Goal: Task Accomplishment & Management: Use online tool/utility

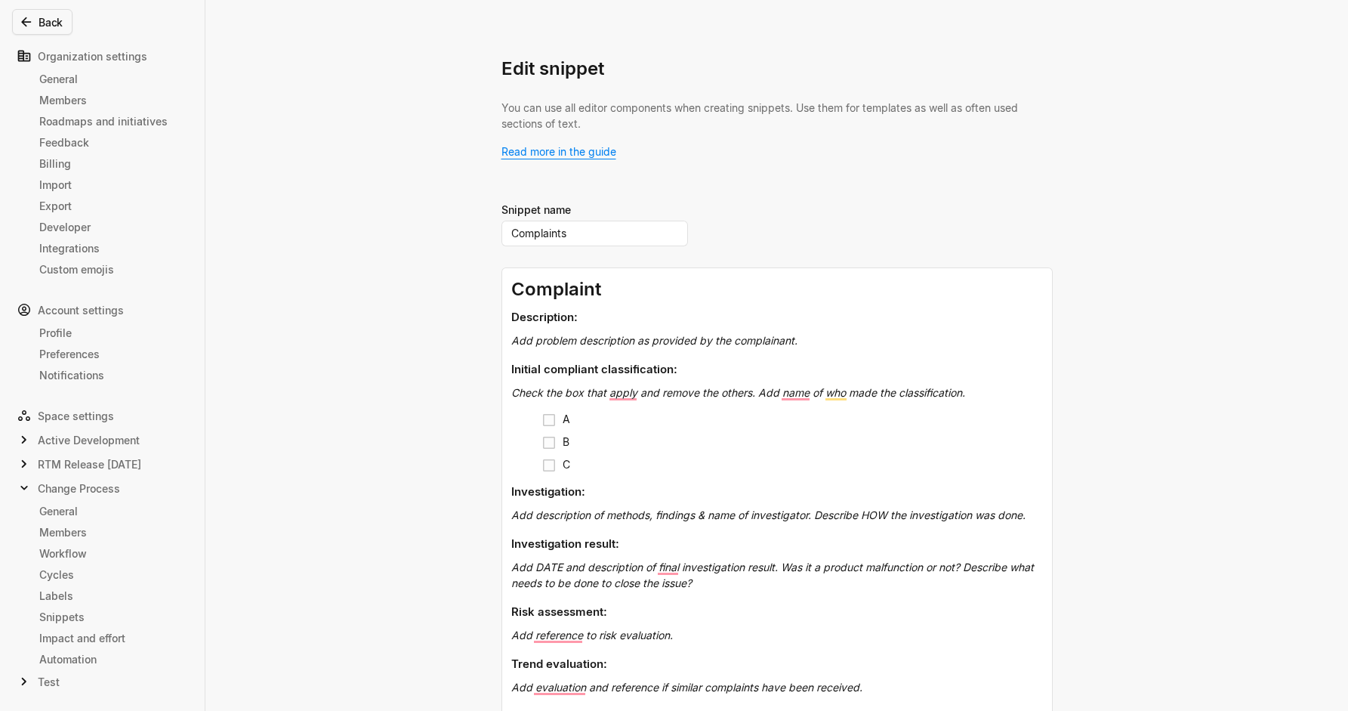
click at [326, 159] on div "Edit snippet You can use all editor components when creating snippets. Use them…" at bounding box center [674, 355] width 1348 height 711
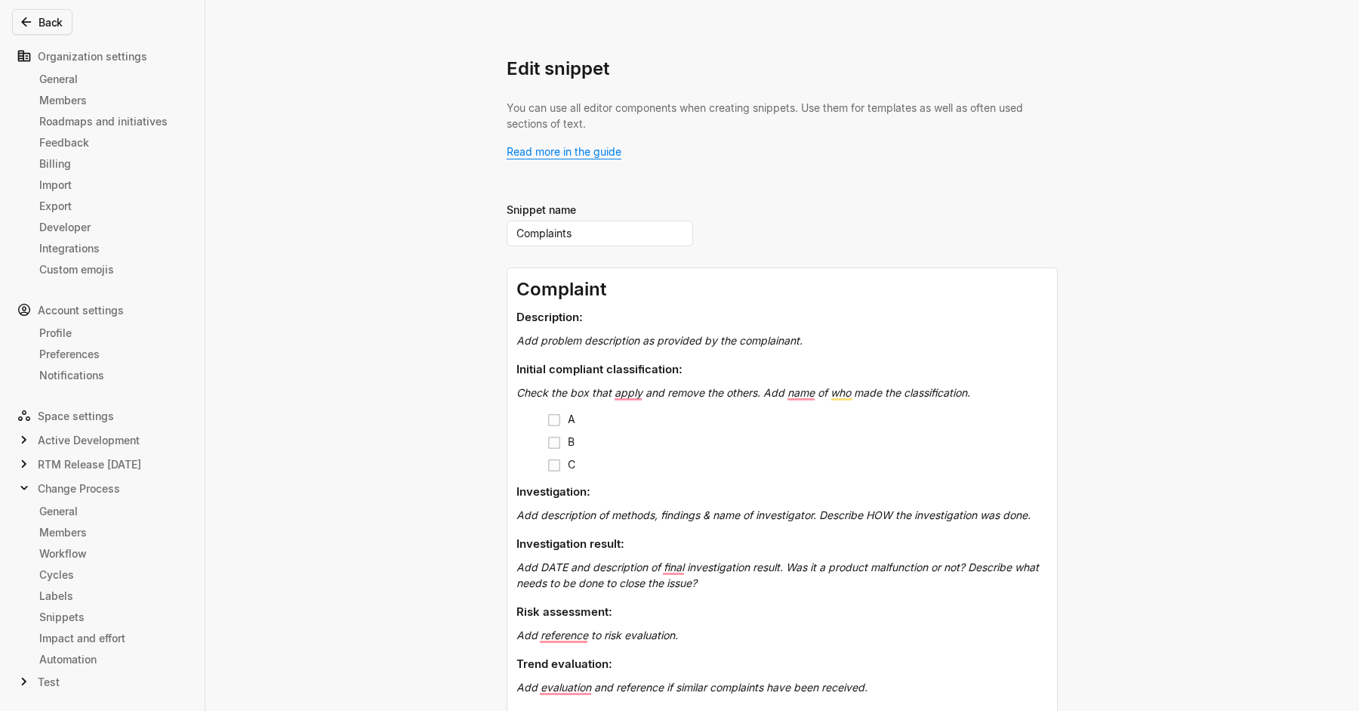
scroll to position [113, 0]
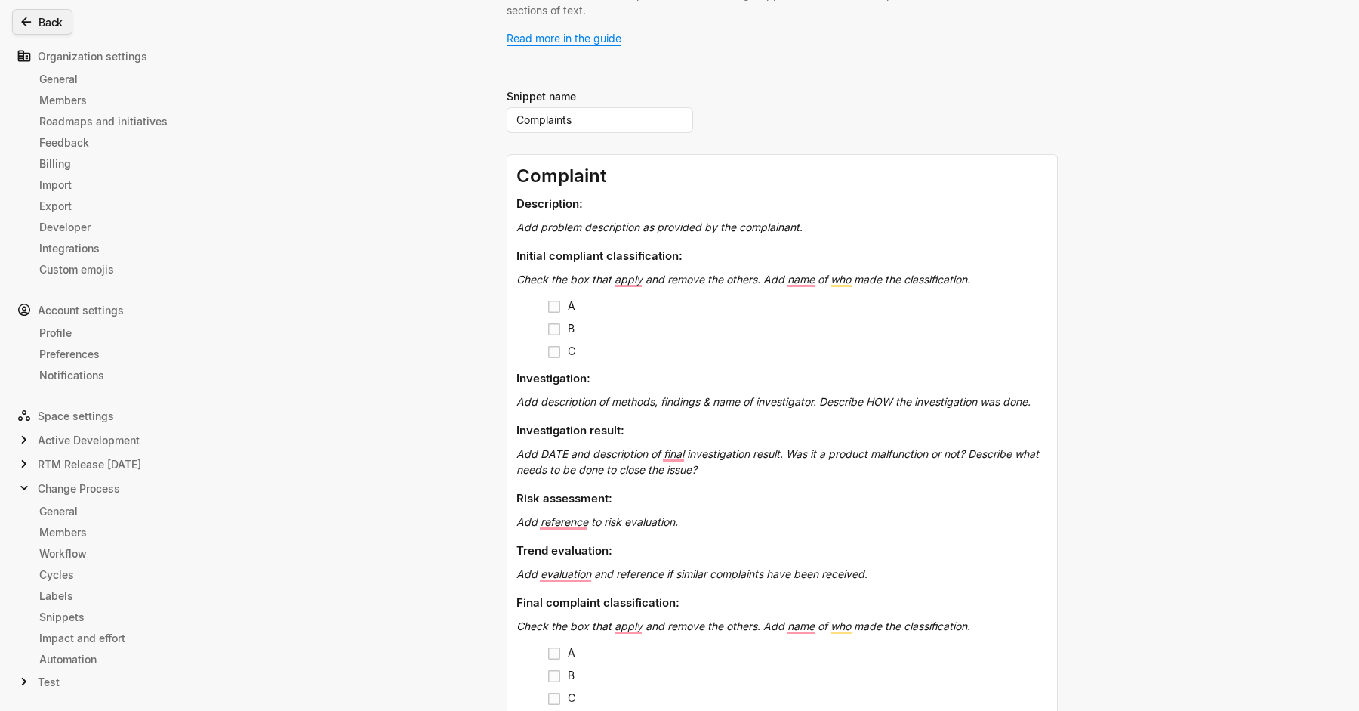
click at [34, 19] on button "Back" at bounding box center [42, 22] width 60 height 26
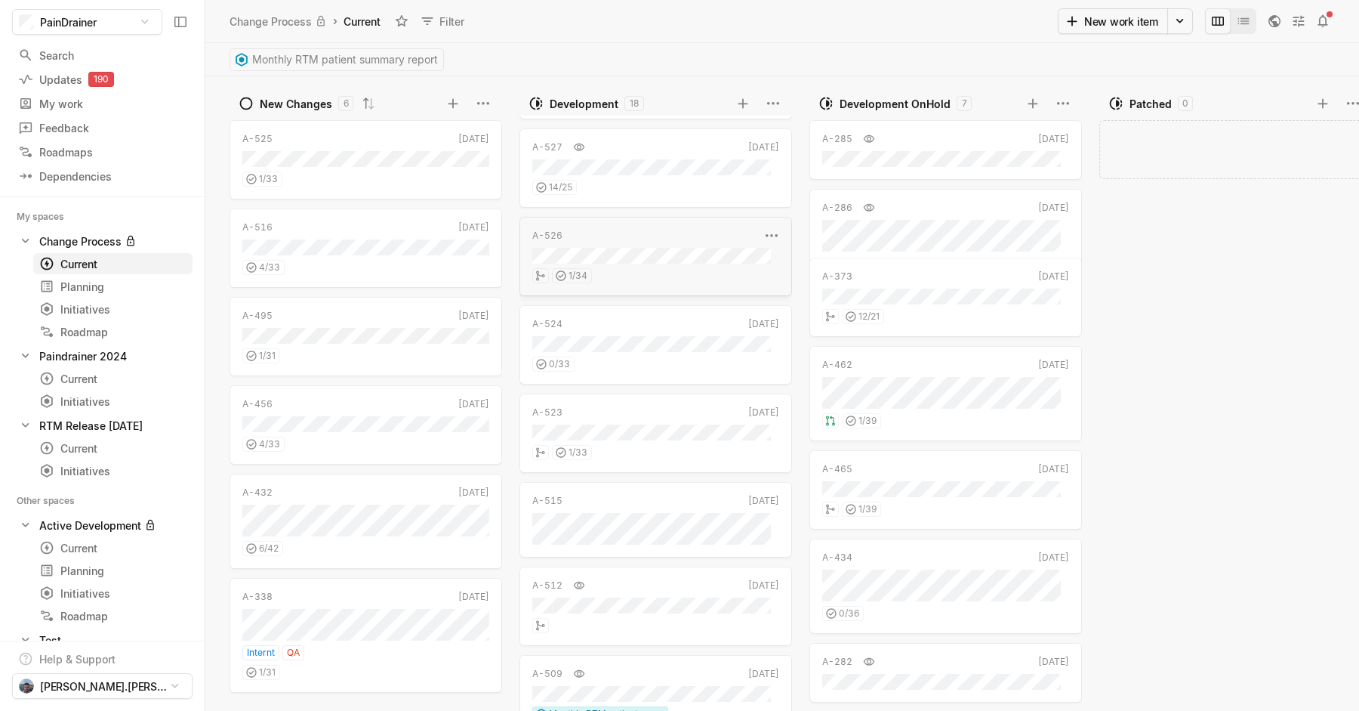
scroll to position [89, 0]
click at [668, 356] on div "0 / 33" at bounding box center [655, 353] width 247 height 20
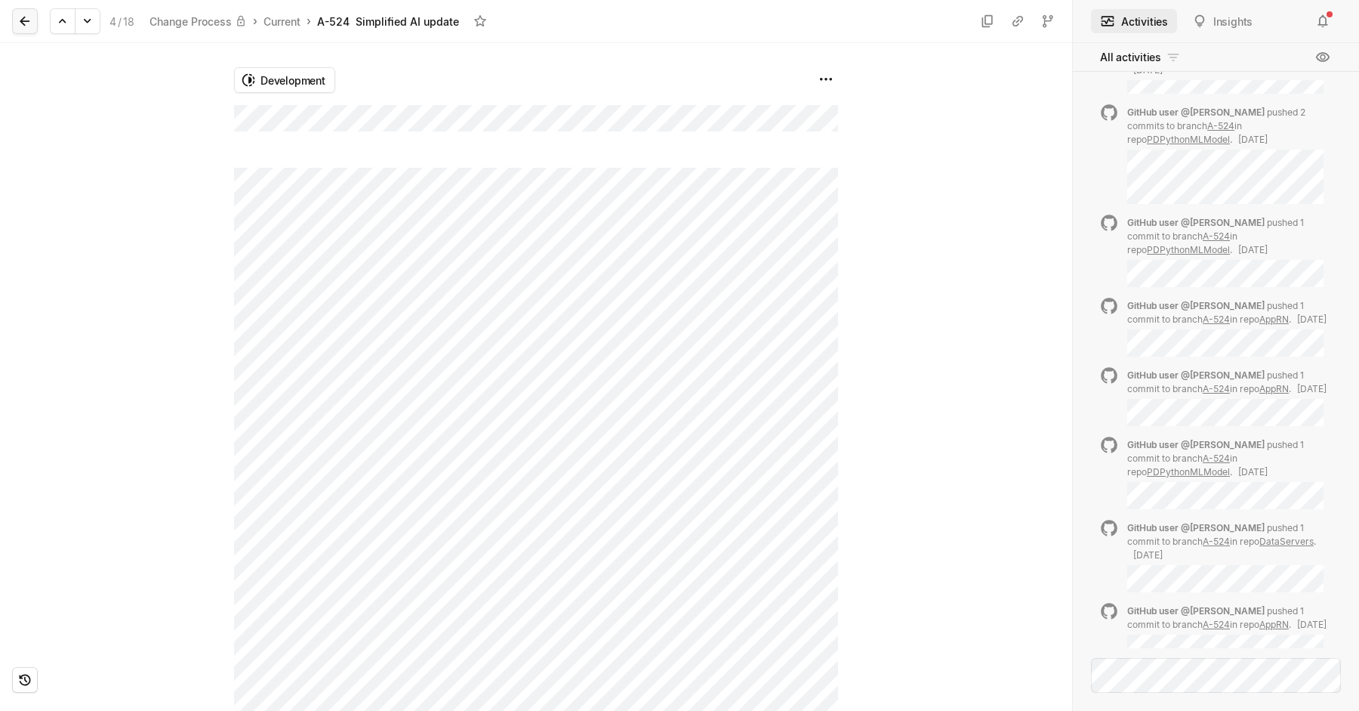
click at [26, 26] on icon at bounding box center [24, 21] width 15 height 15
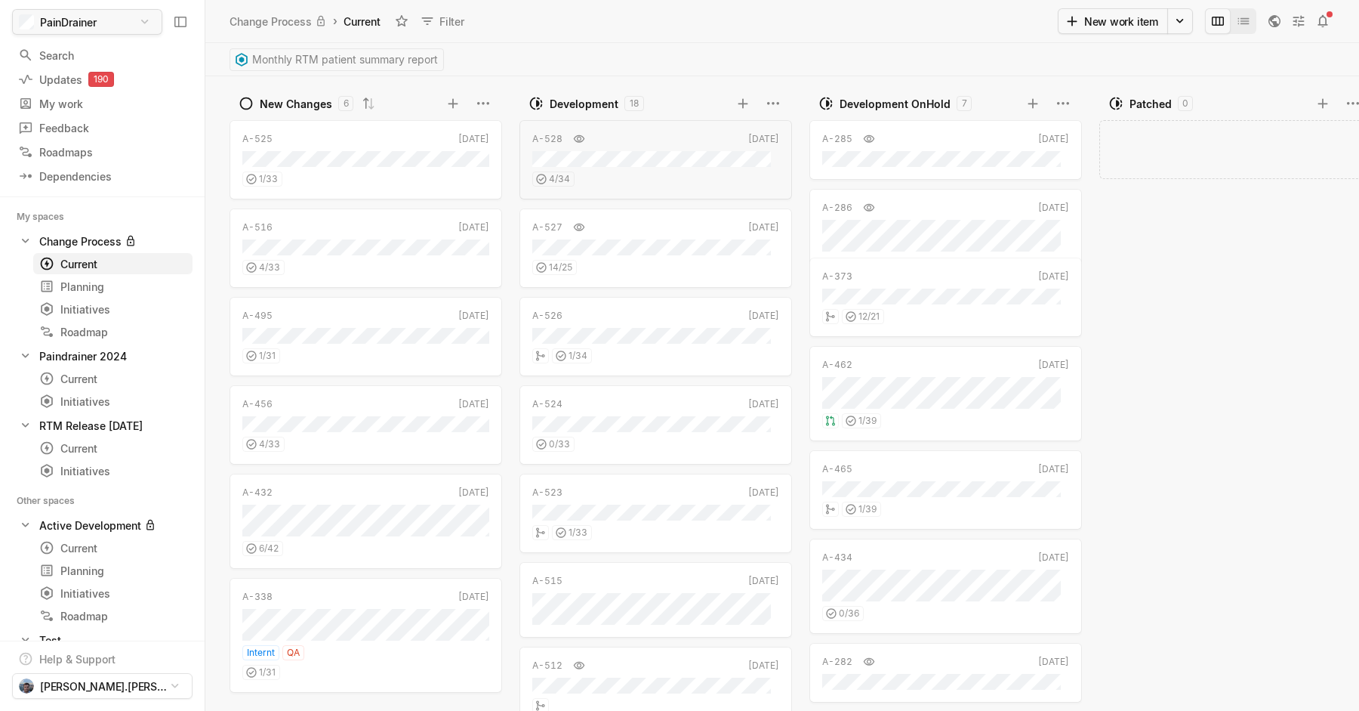
click at [129, 25] on html "PainDrainer Search / Updates 190 g then u My work = Feedback g then f Roadmaps …" at bounding box center [679, 355] width 1359 height 711
click at [530, 26] on html "PainDrainer Search / Updates 190 g then u My work = Feedback g then f Roadmaps …" at bounding box center [679, 355] width 1359 height 711
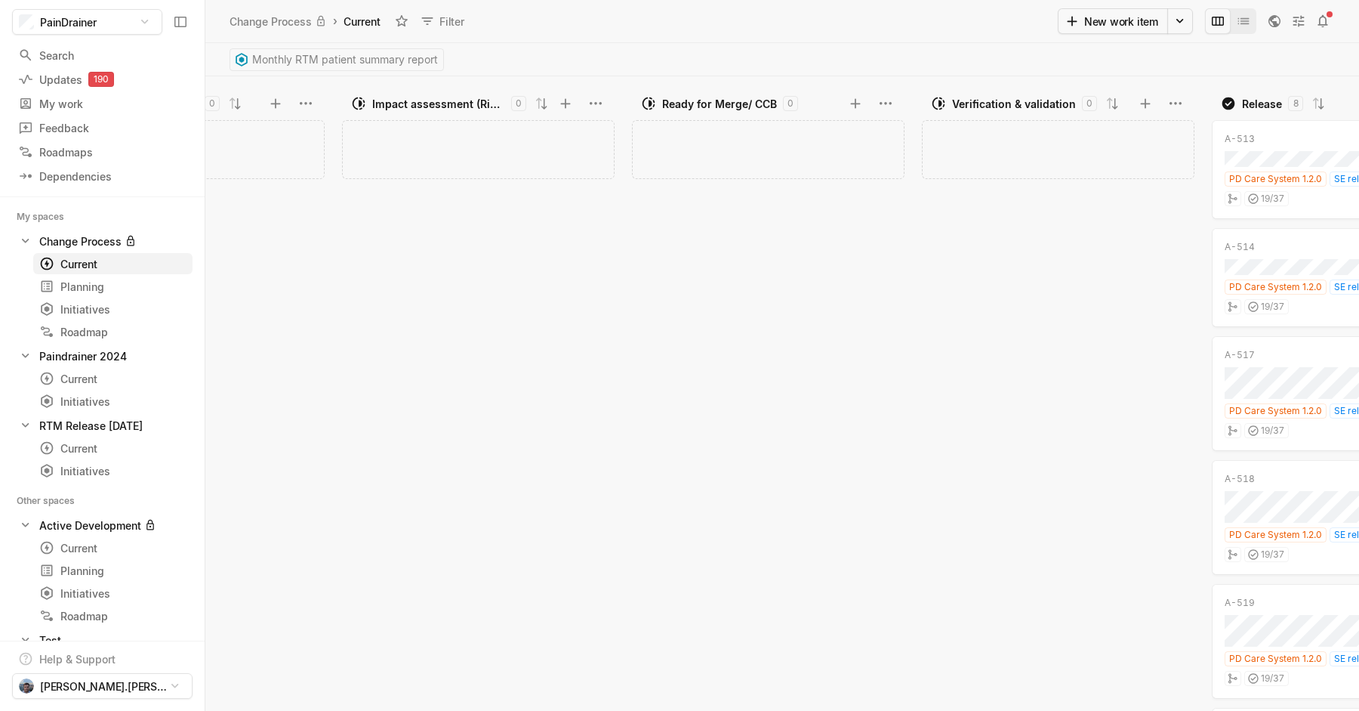
scroll to position [0, 1345]
click at [462, 20] on button "Filter" at bounding box center [444, 21] width 60 height 24
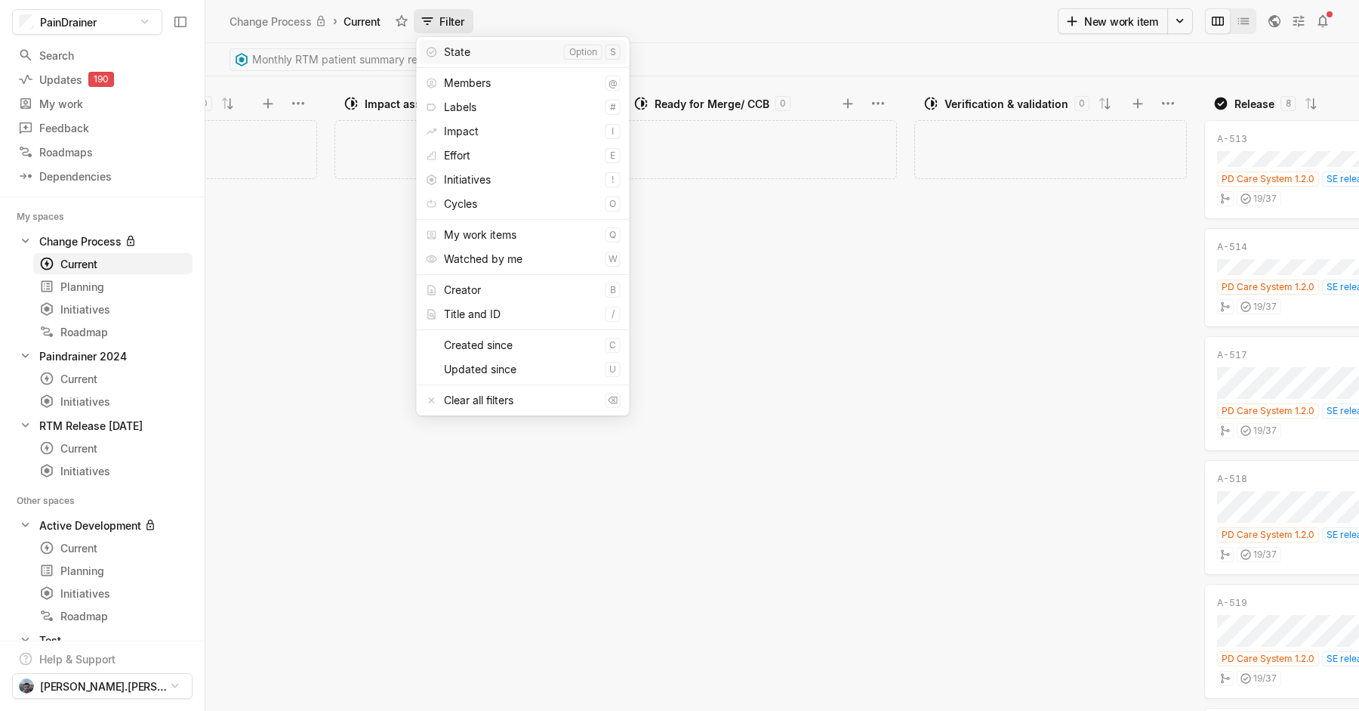
click at [459, 20] on button "Filter" at bounding box center [444, 21] width 60 height 24
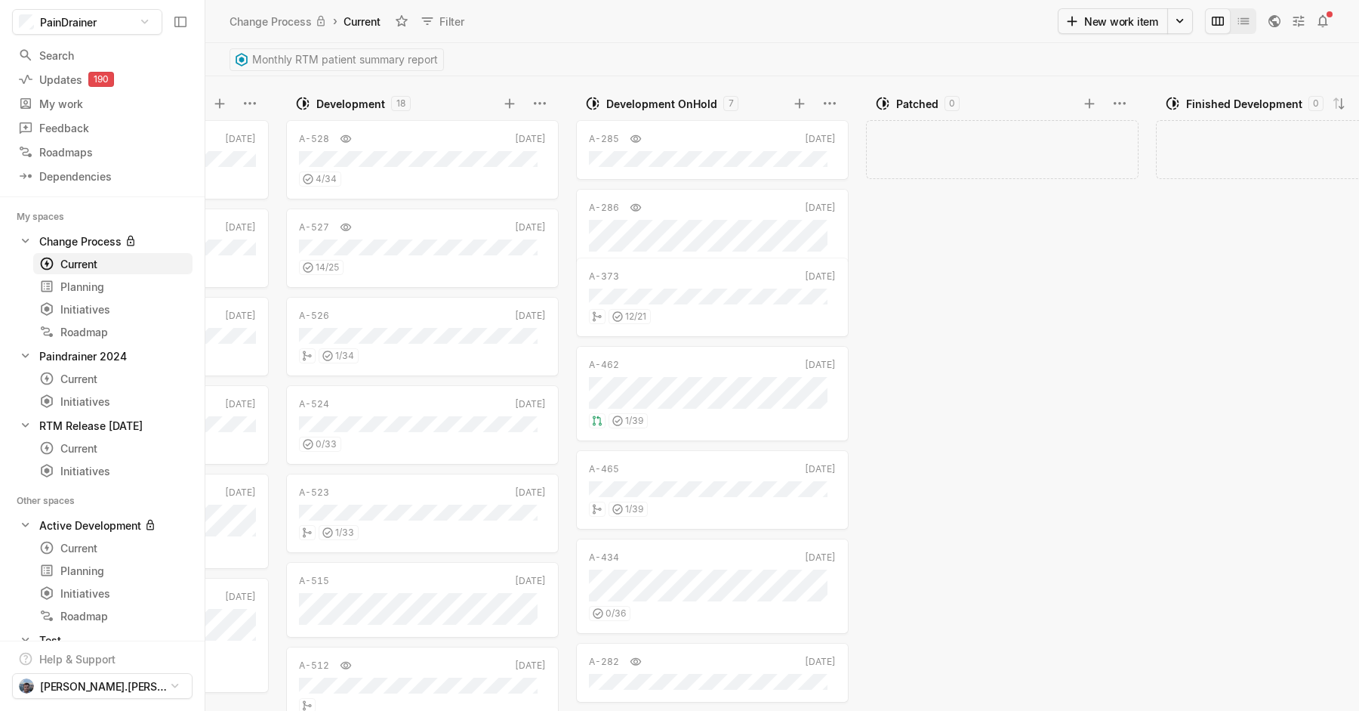
scroll to position [0, 0]
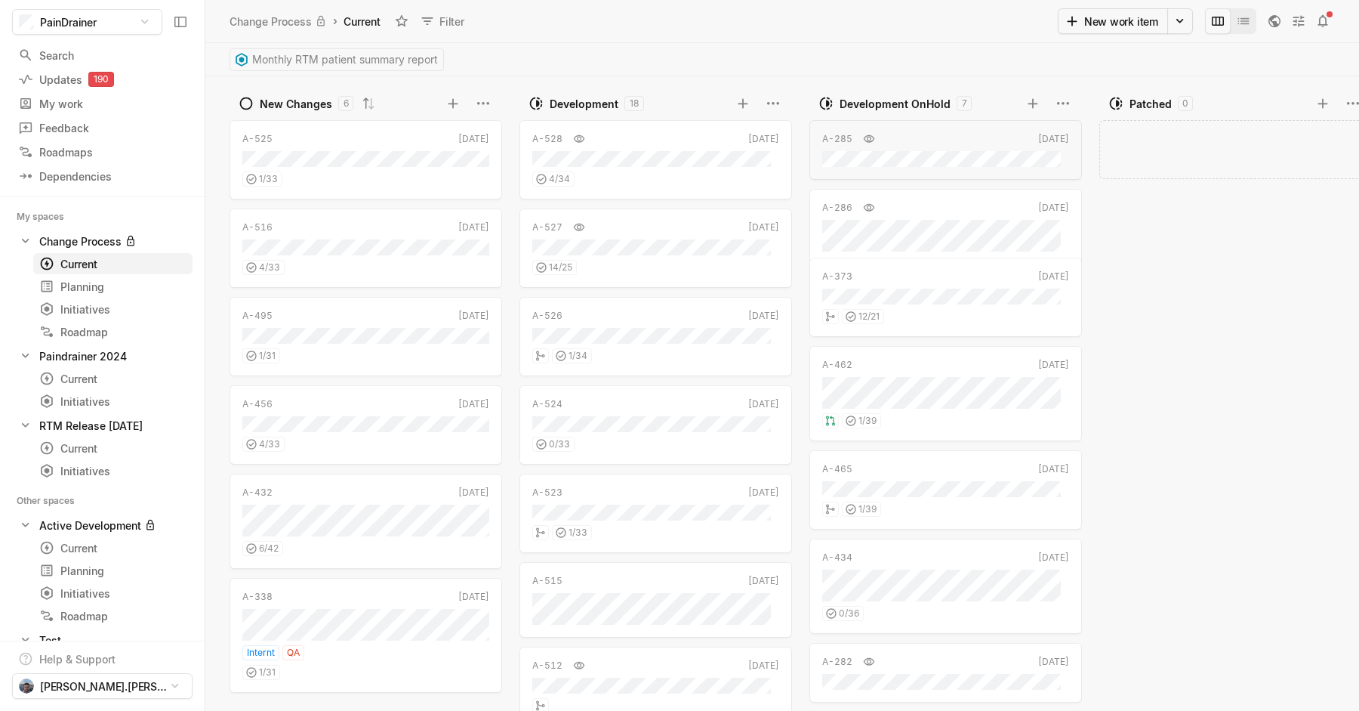
click at [1252, 38] on div "Change Process › Current Filter New work item" at bounding box center [782, 21] width 1154 height 43
click at [1252, 30] on button "Change to mode list_view" at bounding box center [1244, 21] width 26 height 26
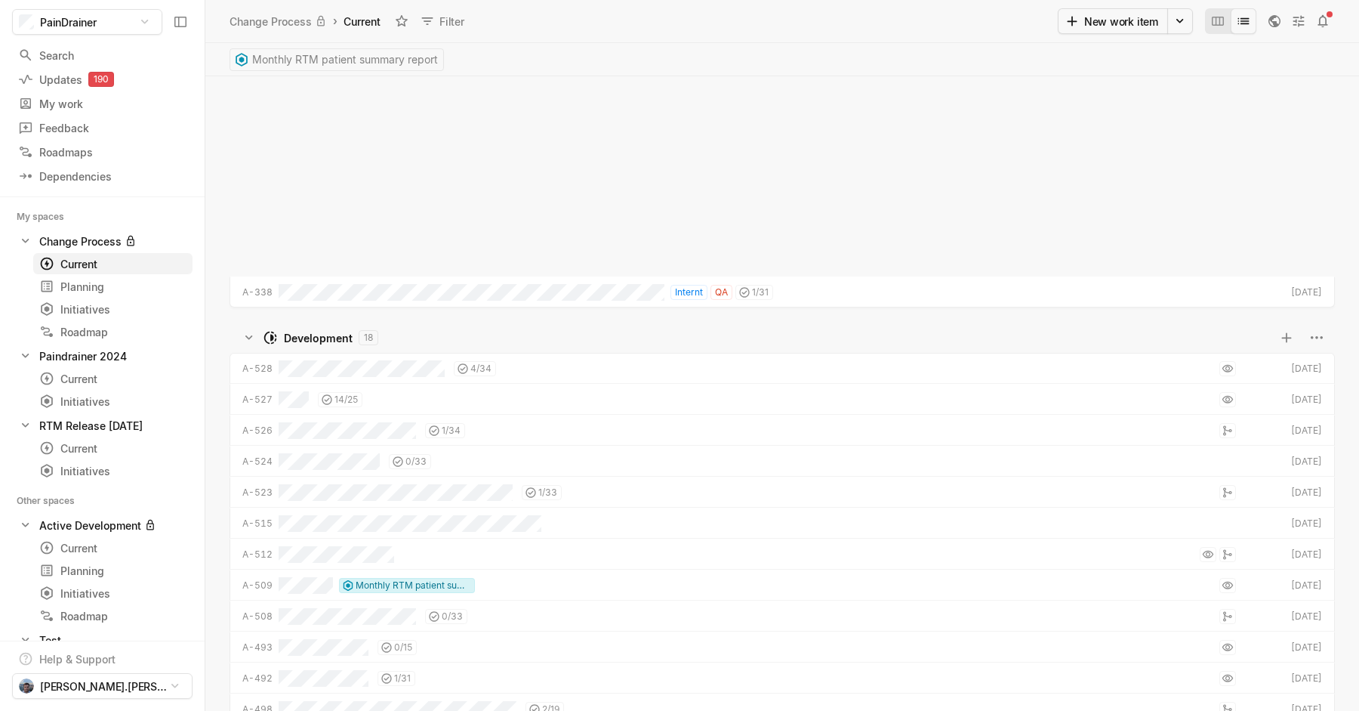
scroll to position [626, 1146]
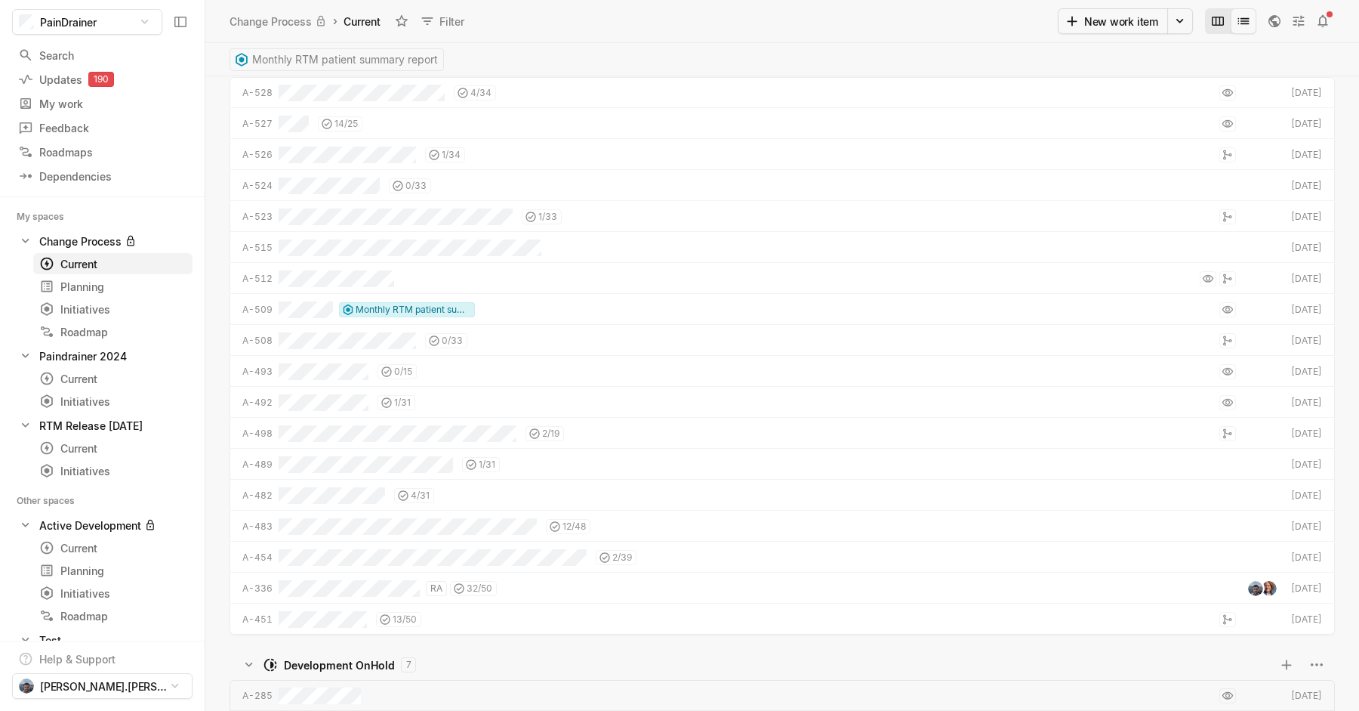
click at [1225, 32] on button "Change to mode board_view" at bounding box center [1218, 21] width 26 height 26
